Goal: Task Accomplishment & Management: Complete application form

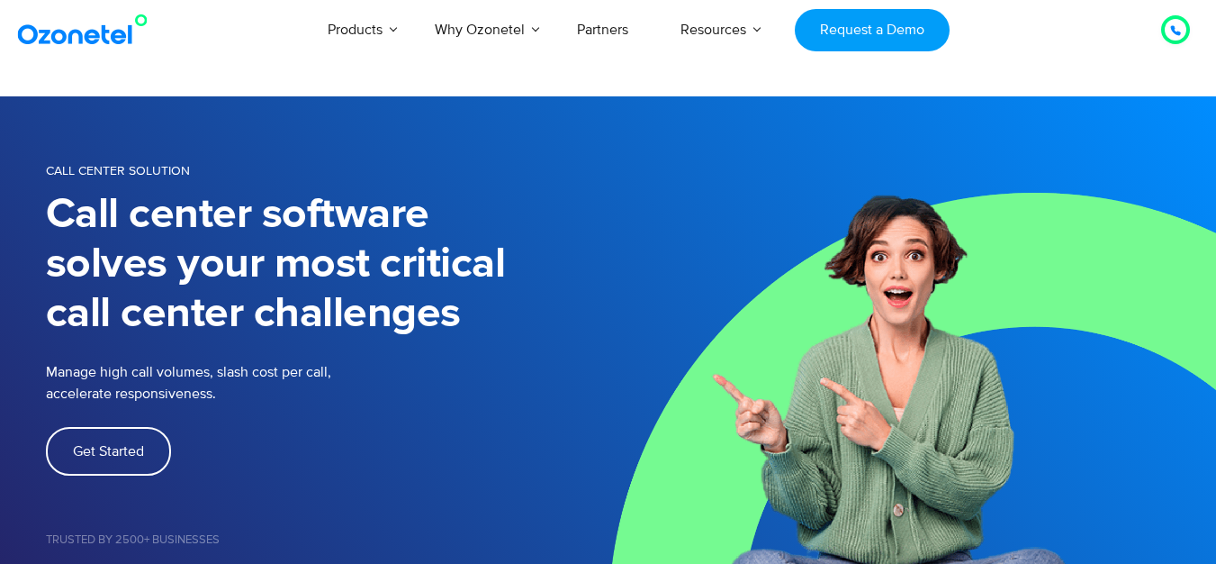
click at [129, 450] on span "Get Started" at bounding box center [108, 451] width 71 height 14
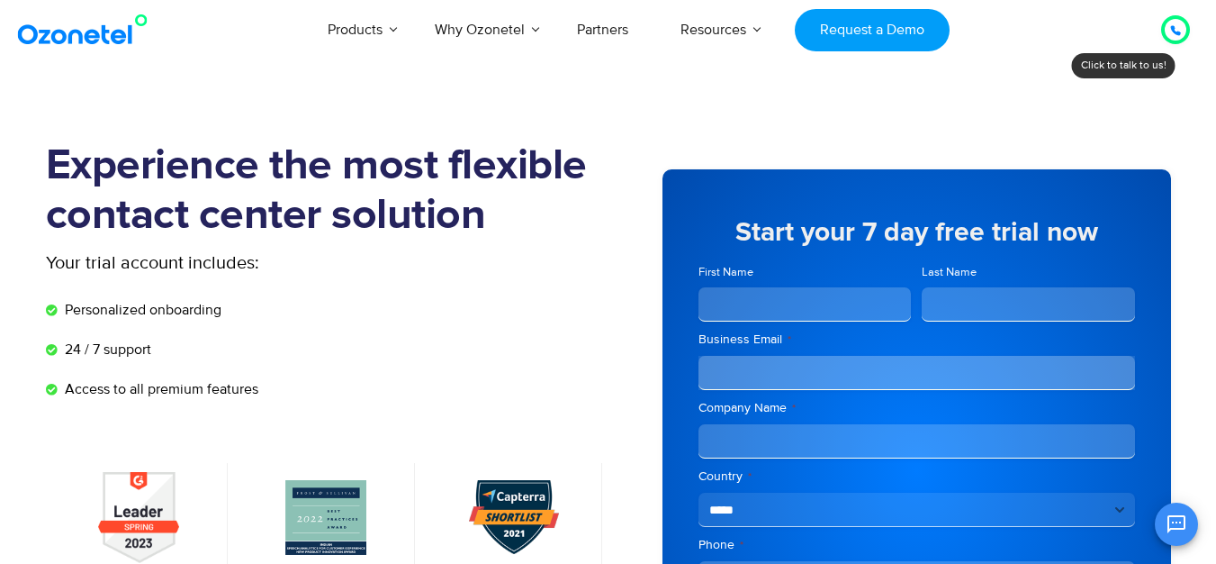
click at [1180, 34] on icon at bounding box center [1175, 30] width 9 height 9
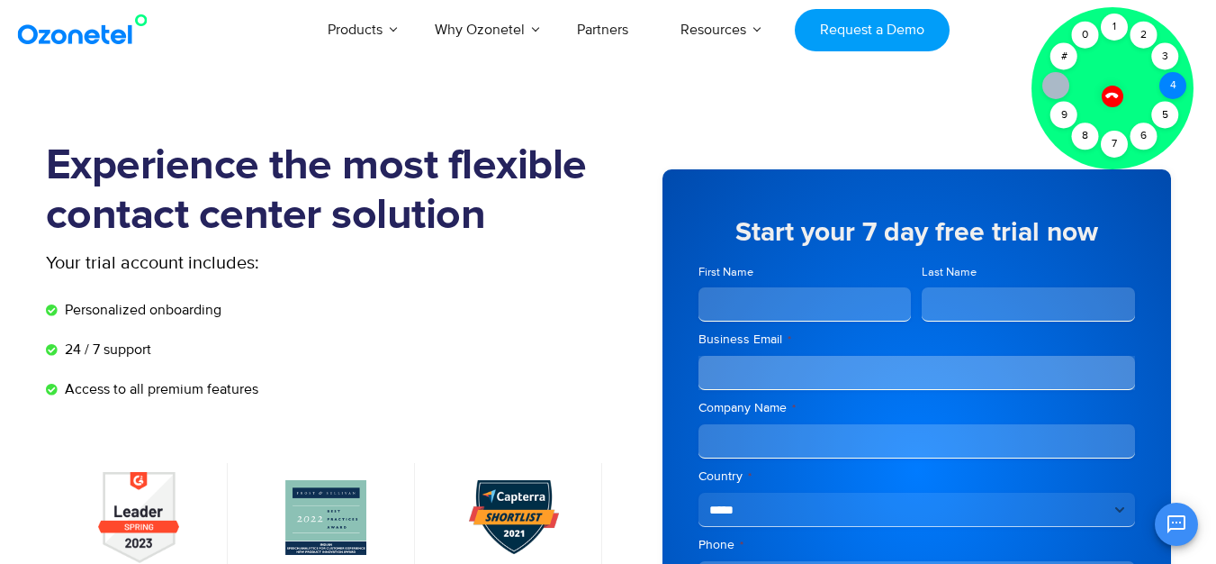
click at [1175, 87] on div "4" at bounding box center [1173, 85] width 27 height 27
click at [1114, 146] on div "7" at bounding box center [1114, 144] width 27 height 27
click at [1166, 115] on div "5" at bounding box center [1166, 115] width 27 height 27
drag, startPoint x: 1173, startPoint y: 87, endPoint x: 1035, endPoint y: 142, distance: 149.1
click at [1176, 30] on div "Click to talk to us! Call connected 1 2 3 4 5 6 7 8 9 # 0" at bounding box center [1176, 30] width 0 height 0
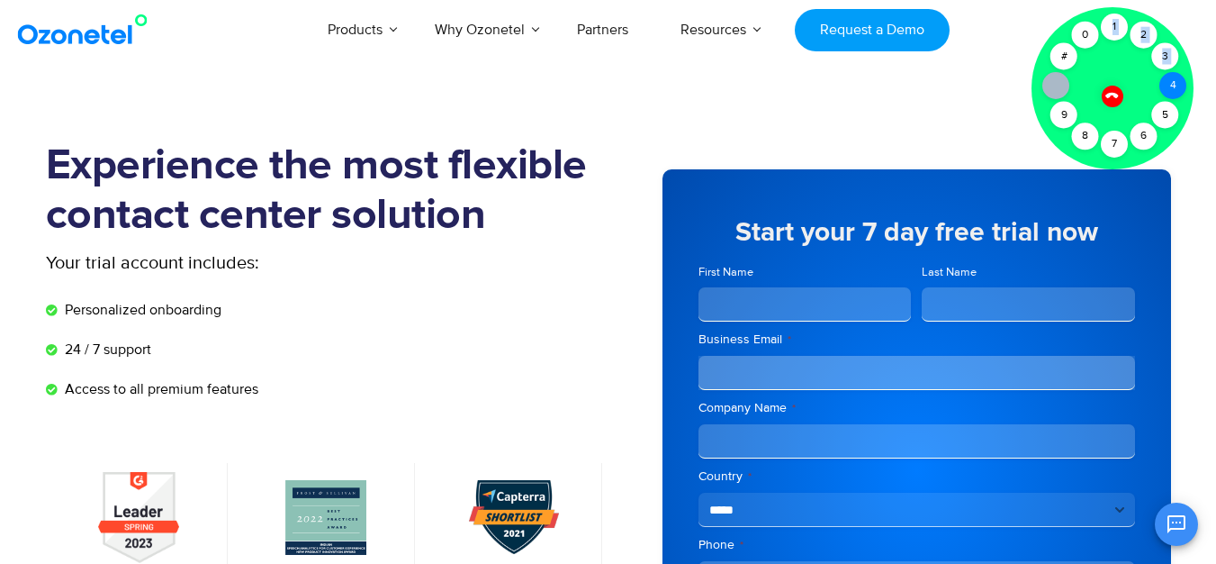
click at [1171, 86] on div "4" at bounding box center [1173, 85] width 27 height 27
click at [1119, 139] on div "7" at bounding box center [1114, 144] width 27 height 27
click at [1114, 96] on icon at bounding box center [1112, 95] width 13 height 13
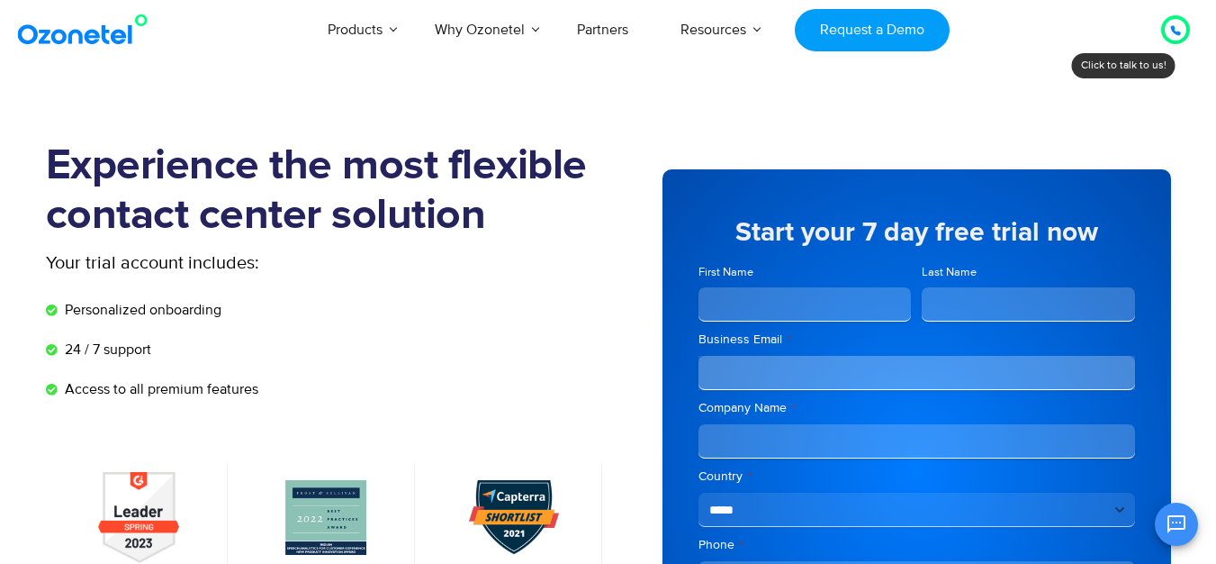
click at [1173, 25] on icon at bounding box center [1176, 30] width 11 height 11
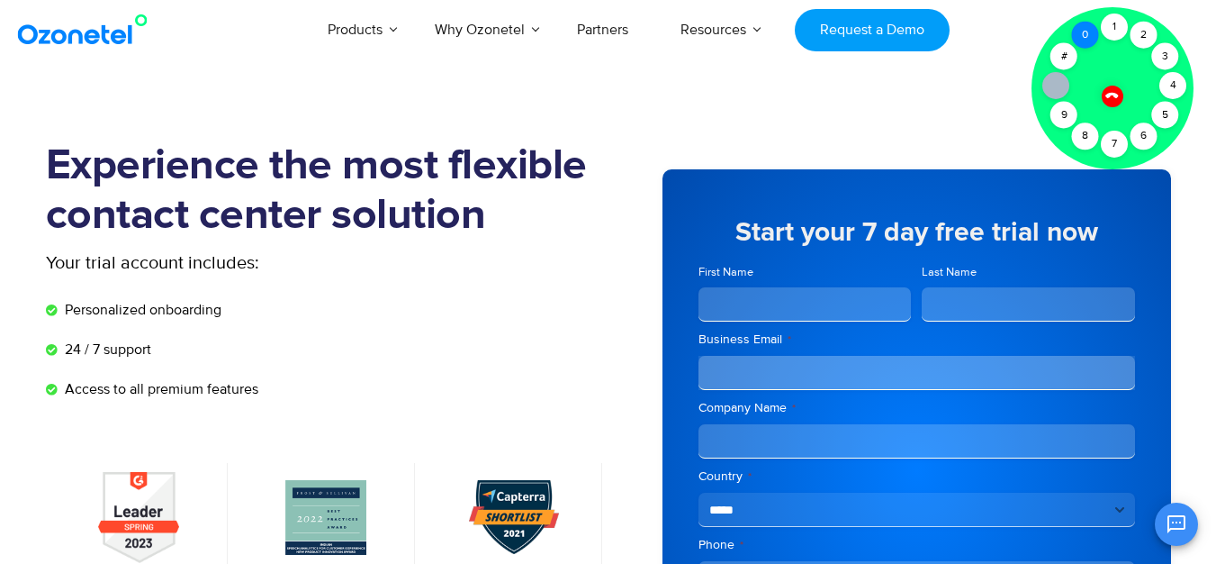
click at [1088, 35] on div "0" at bounding box center [1085, 35] width 27 height 27
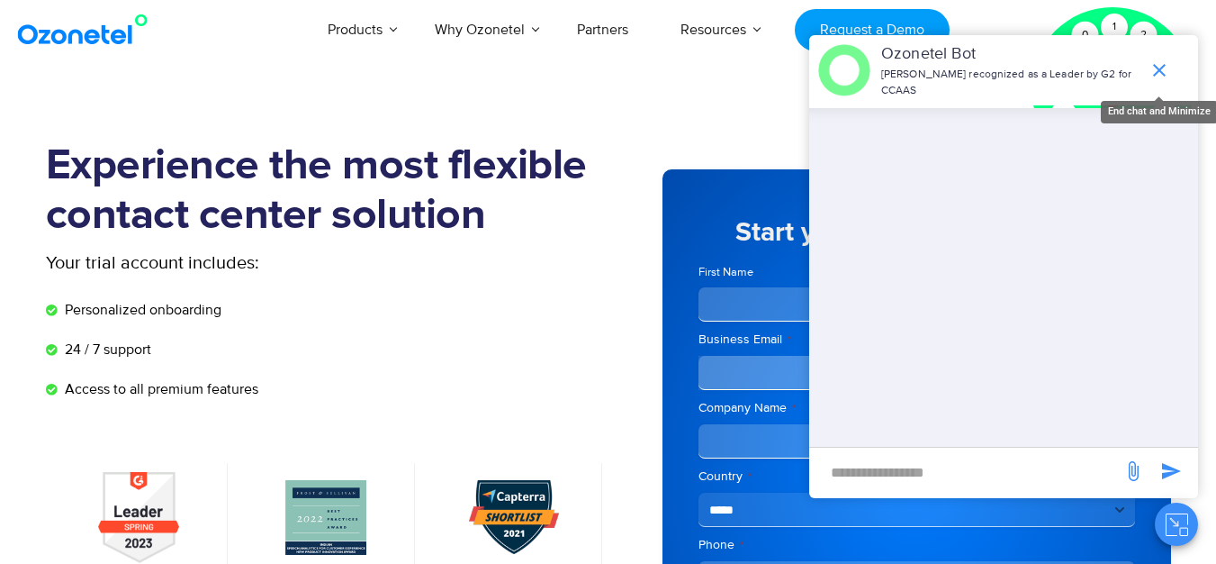
click at [1164, 61] on icon "end chat or minimize" at bounding box center [1160, 70] width 22 height 22
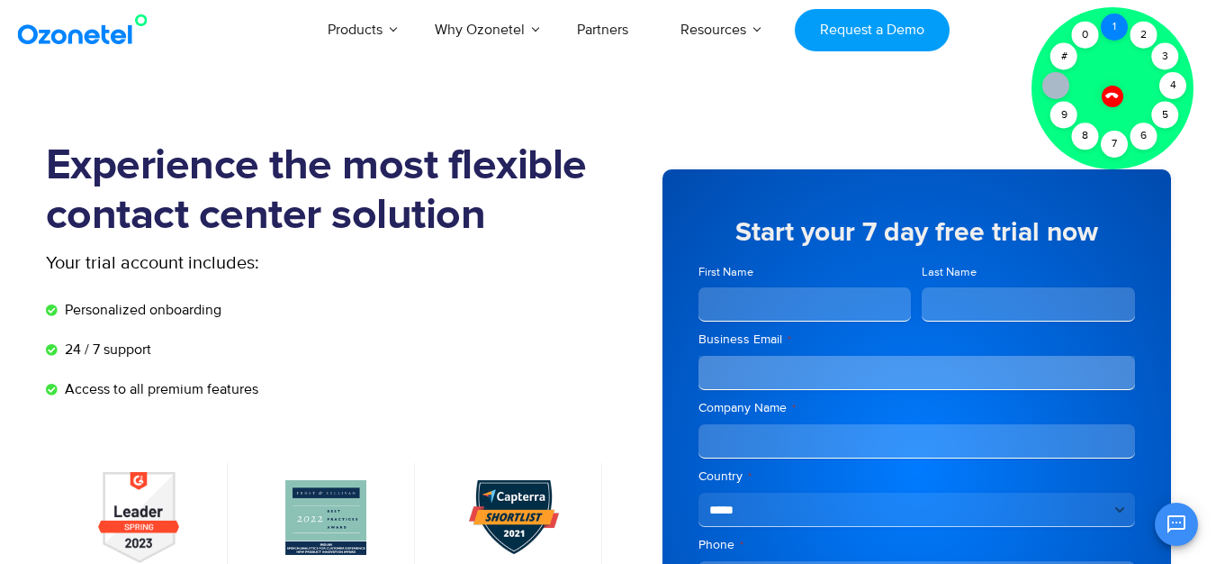
click at [1107, 27] on div "1" at bounding box center [1114, 27] width 27 height 27
click at [1141, 28] on div "2" at bounding box center [1144, 35] width 27 height 27
click at [1089, 30] on div "0" at bounding box center [1085, 35] width 27 height 27
click at [1068, 51] on div "#" at bounding box center [1064, 56] width 27 height 27
click at [1081, 33] on div "0" at bounding box center [1085, 35] width 27 height 27
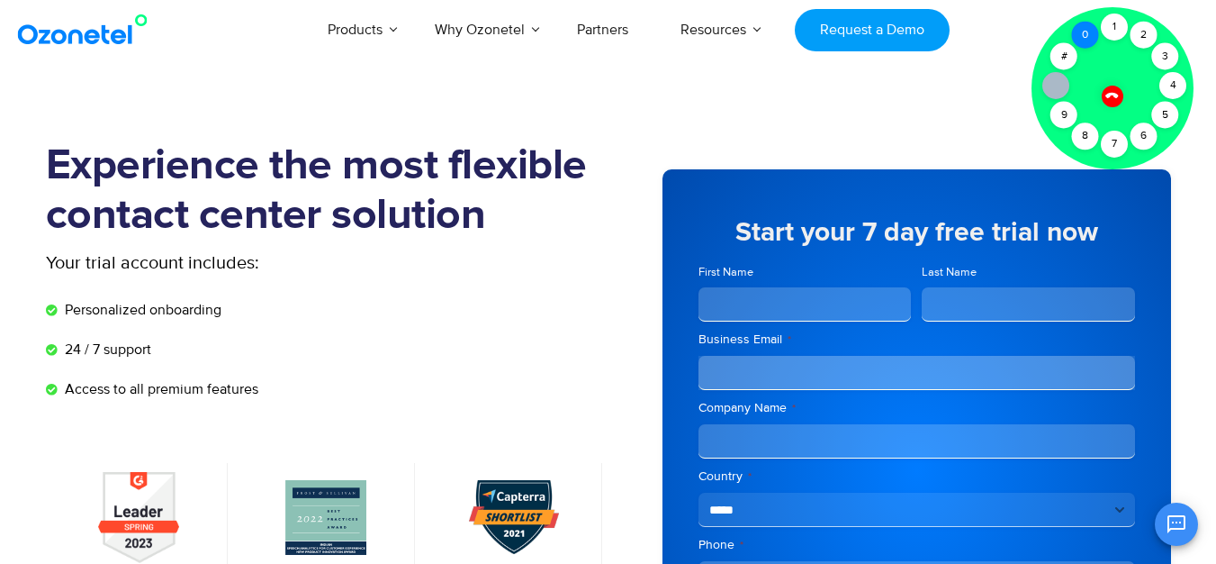
click at [1081, 33] on div "0" at bounding box center [1085, 35] width 27 height 27
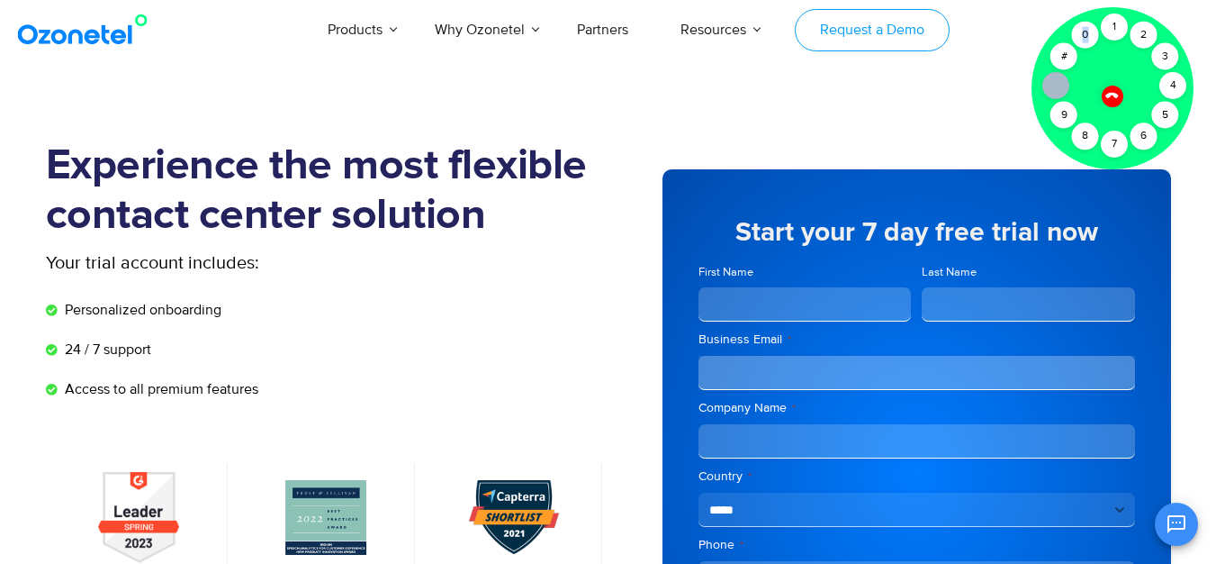
click at [907, 37] on link "Request a Demo" at bounding box center [872, 30] width 154 height 42
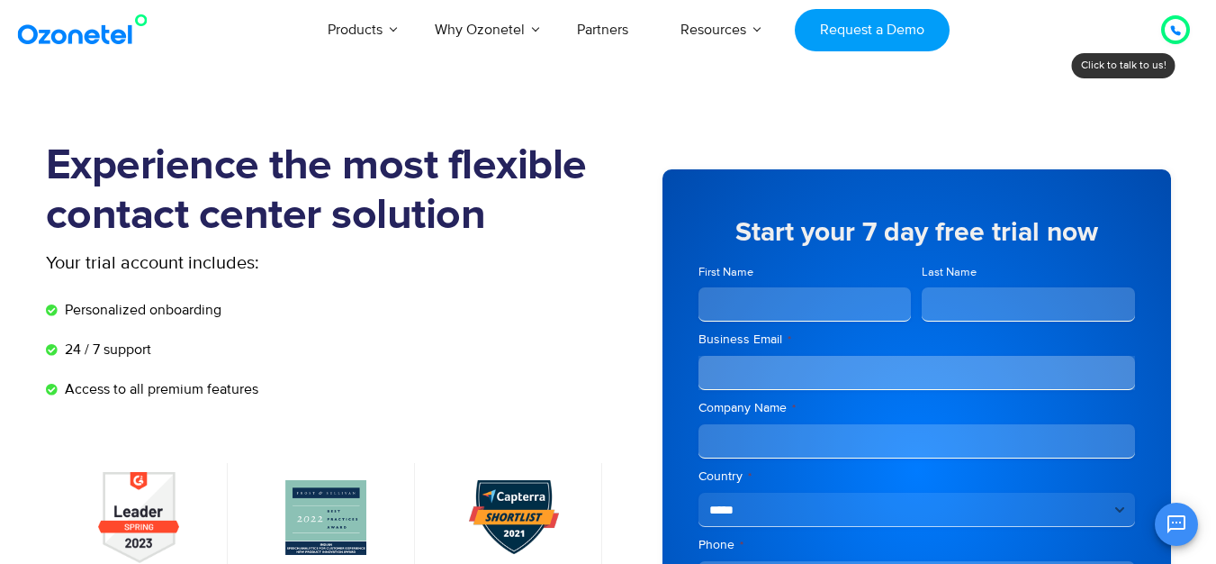
click at [1173, 31] on icon at bounding box center [1175, 30] width 9 height 9
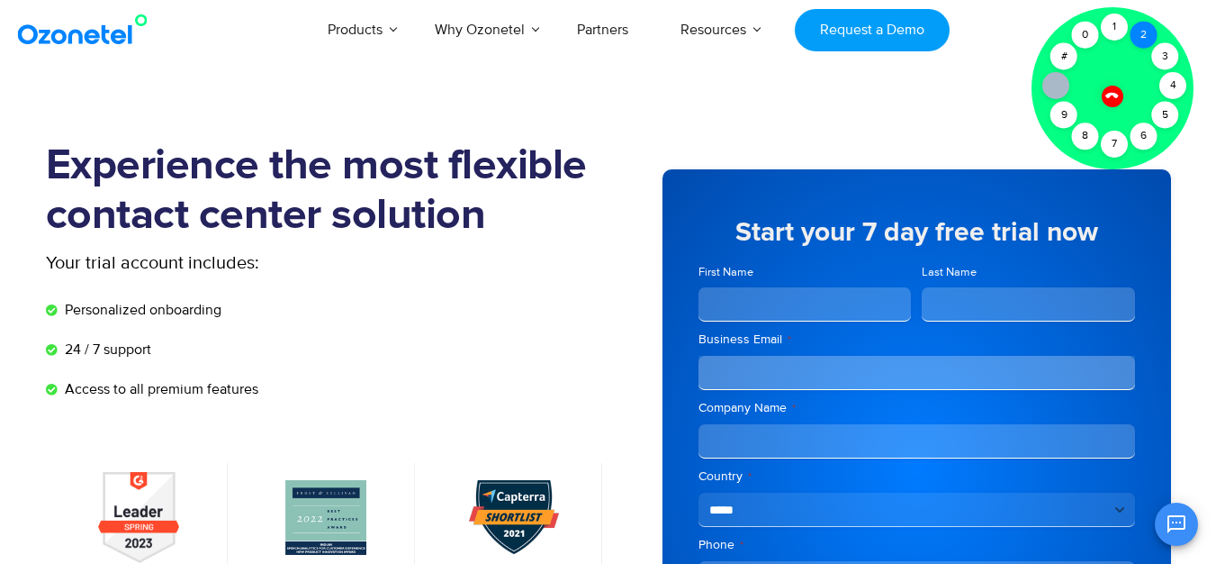
click at [1144, 41] on div "2" at bounding box center [1144, 35] width 27 height 27
click at [1116, 34] on div "1" at bounding box center [1114, 27] width 27 height 27
click at [1116, 95] on icon at bounding box center [1112, 95] width 13 height 13
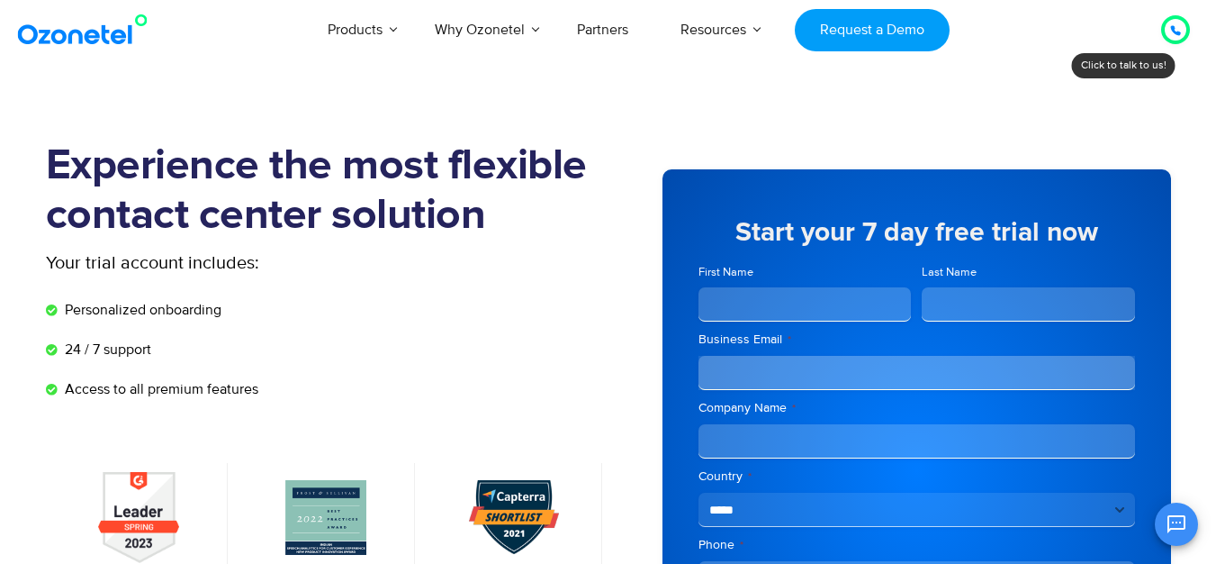
click at [769, 295] on input "First Name" at bounding box center [805, 304] width 213 height 34
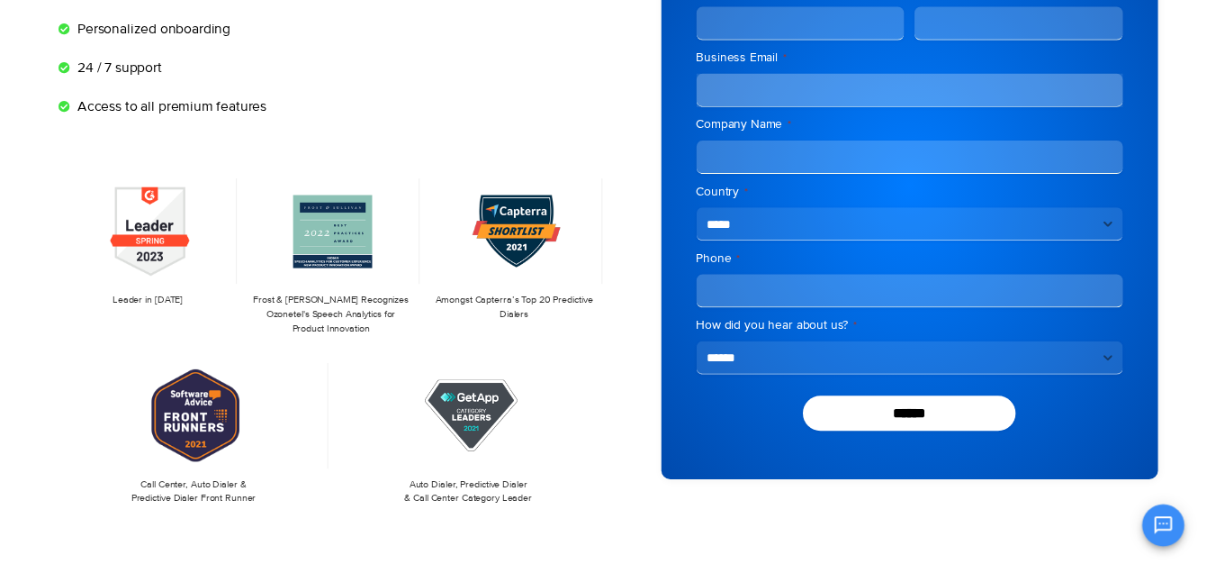
scroll to position [90, 0]
